Goal: Check status: Check status

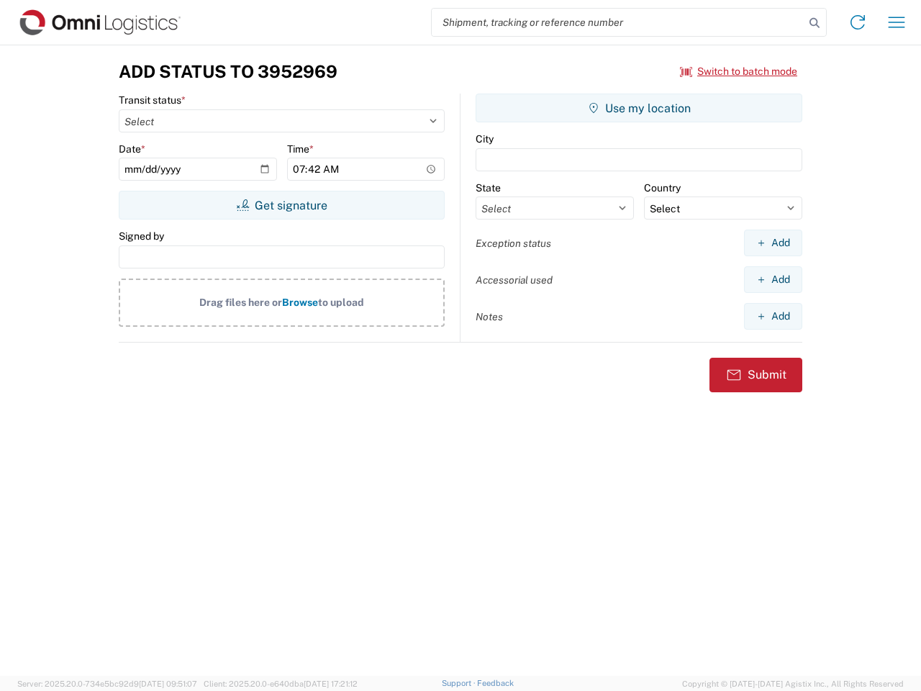
click at [618, 22] on input "search" at bounding box center [618, 22] width 373 height 27
click at [814, 23] on icon at bounding box center [814, 23] width 20 height 20
click at [858, 22] on icon at bounding box center [857, 22] width 23 height 23
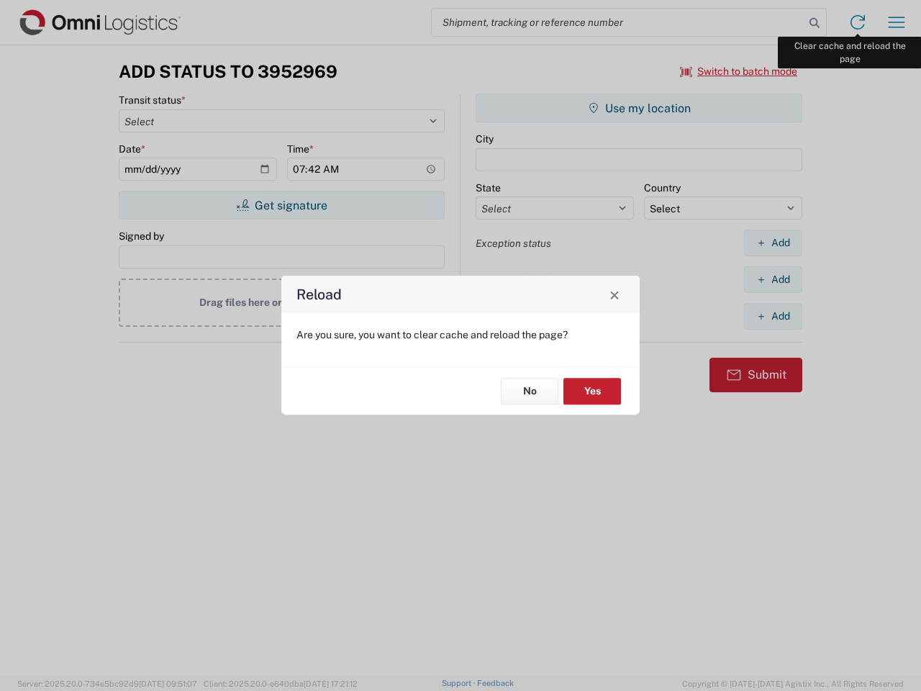
click at [897, 22] on div "Reload Are you sure, you want to clear cache and reload the page? No Yes" at bounding box center [460, 345] width 921 height 691
click at [739, 71] on div "Reload Are you sure, you want to clear cache and reload the page? No Yes" at bounding box center [460, 345] width 921 height 691
click at [281, 205] on div "Reload Are you sure, you want to clear cache and reload the page? No Yes" at bounding box center [460, 345] width 921 height 691
click at [639, 108] on div "Reload Are you sure, you want to clear cache and reload the page? No Yes" at bounding box center [460, 345] width 921 height 691
click at [773, 242] on div "Reload Are you sure, you want to clear cache and reload the page? No Yes" at bounding box center [460, 345] width 921 height 691
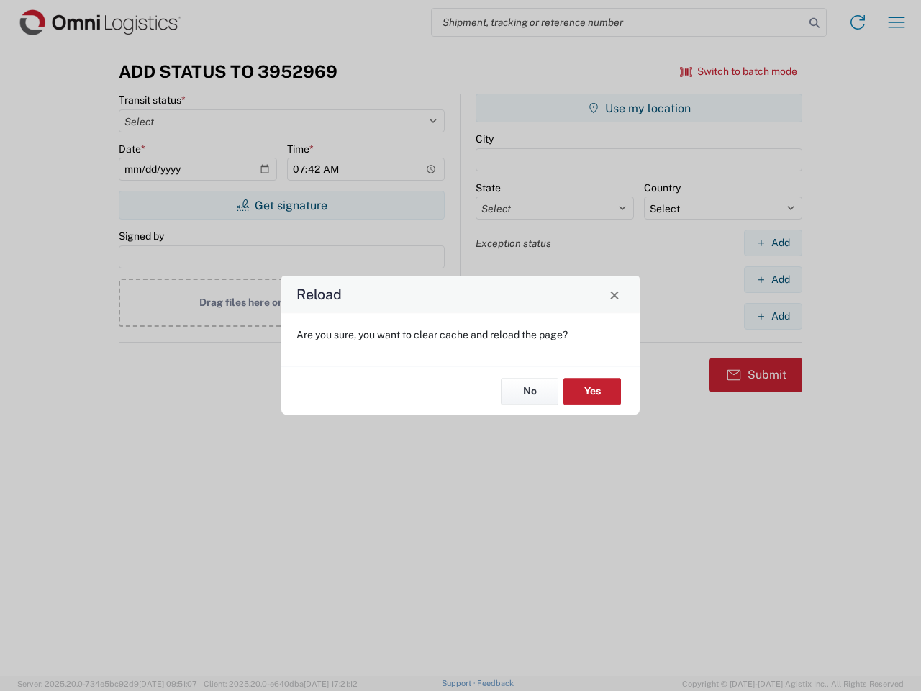
click at [773, 279] on div "Reload Are you sure, you want to clear cache and reload the page? No Yes" at bounding box center [460, 345] width 921 height 691
click at [773, 316] on div "Reload Are you sure, you want to clear cache and reload the page? No Yes" at bounding box center [460, 345] width 921 height 691
